Goal: Task Accomplishment & Management: Use online tool/utility

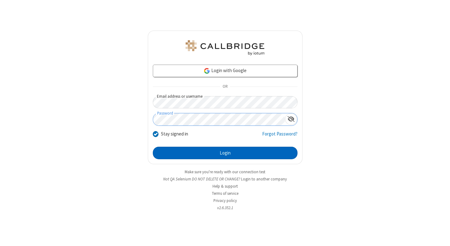
click at [225, 153] on button "Login" at bounding box center [225, 153] width 145 height 12
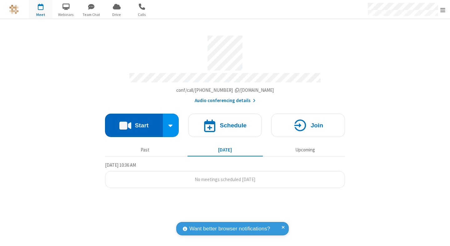
click at [134, 122] on button "Start" at bounding box center [134, 125] width 58 height 23
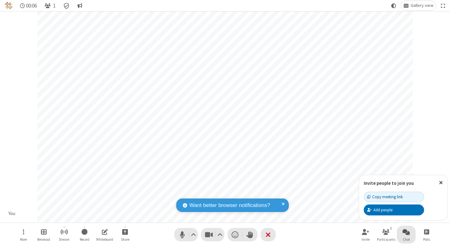
click at [406, 232] on span "Open chat" at bounding box center [405, 232] width 7 height 8
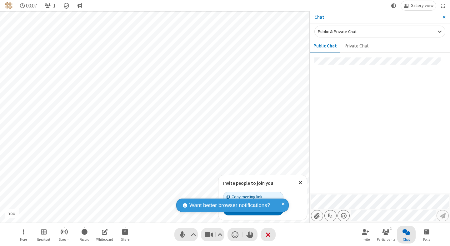
type input "C:\fakepath\doc_test.docx"
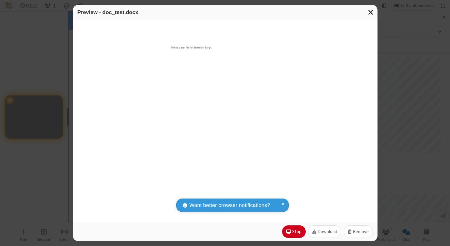
click at [370, 12] on span "Close modal" at bounding box center [371, 12] width 6 height 8
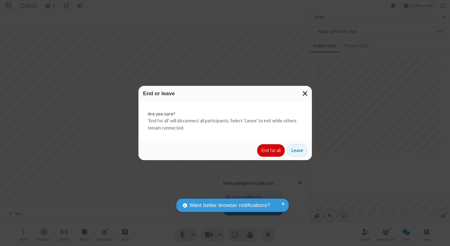
click at [271, 151] on button "End for all" at bounding box center [270, 150] width 27 height 12
